Goal: Information Seeking & Learning: Learn about a topic

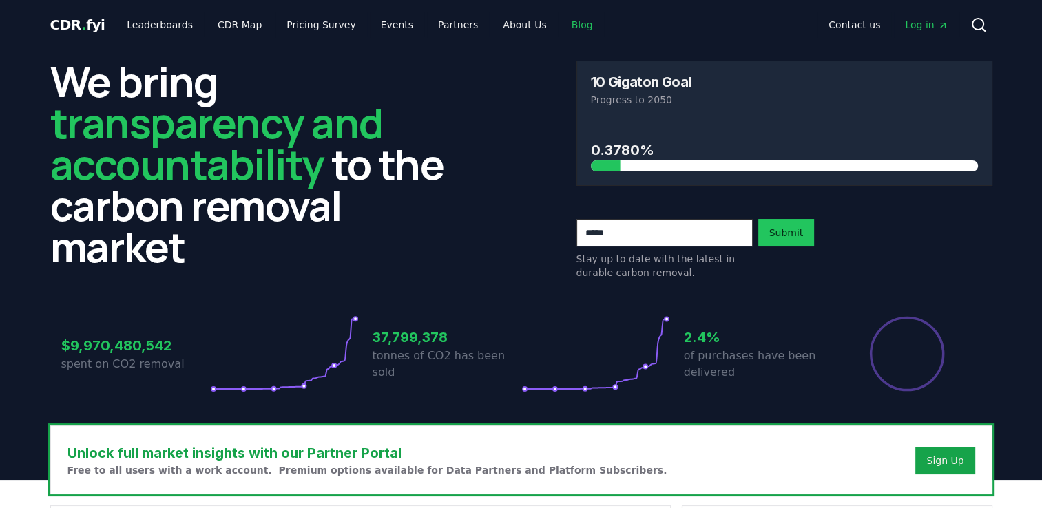
click at [561, 25] on link "Blog" at bounding box center [582, 24] width 43 height 25
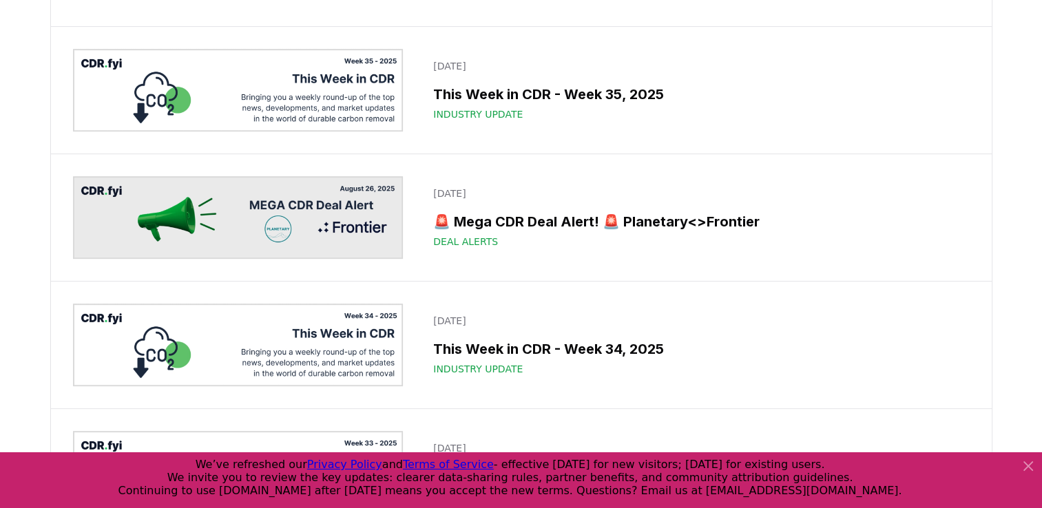
scroll to position [413, 0]
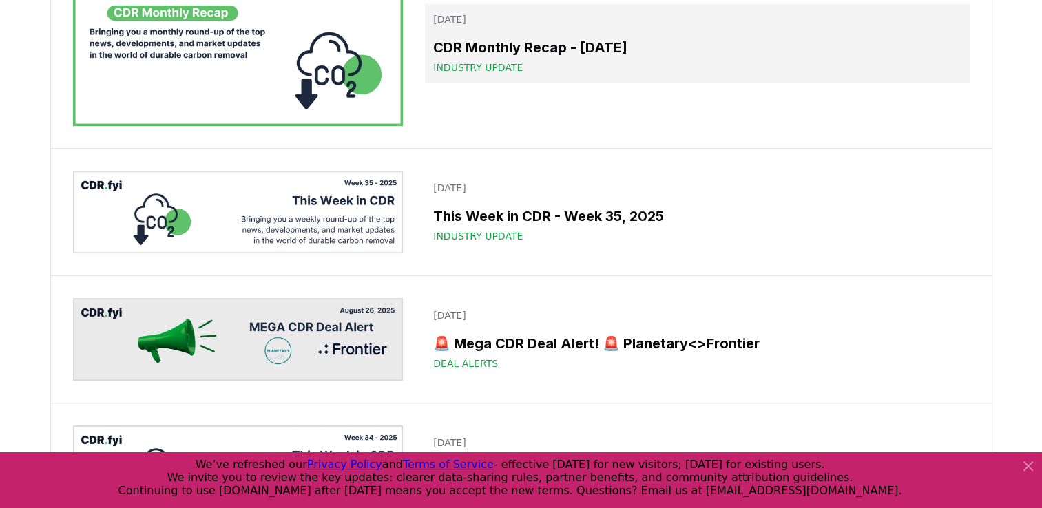
click at [554, 58] on h3 "CDR Monthly Recap - [DATE]" at bounding box center [696, 47] width 527 height 21
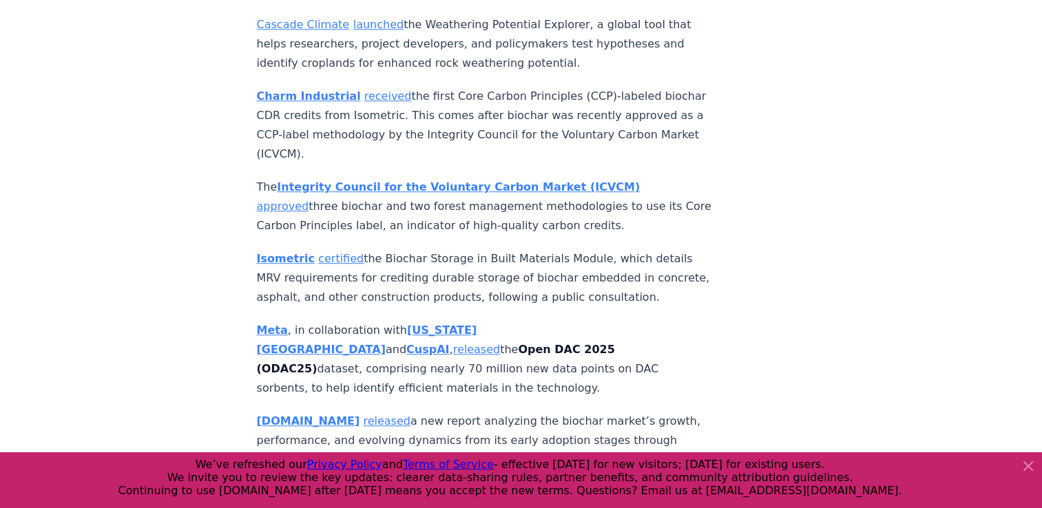
scroll to position [6060, 0]
